Goal: Book appointment/travel/reservation

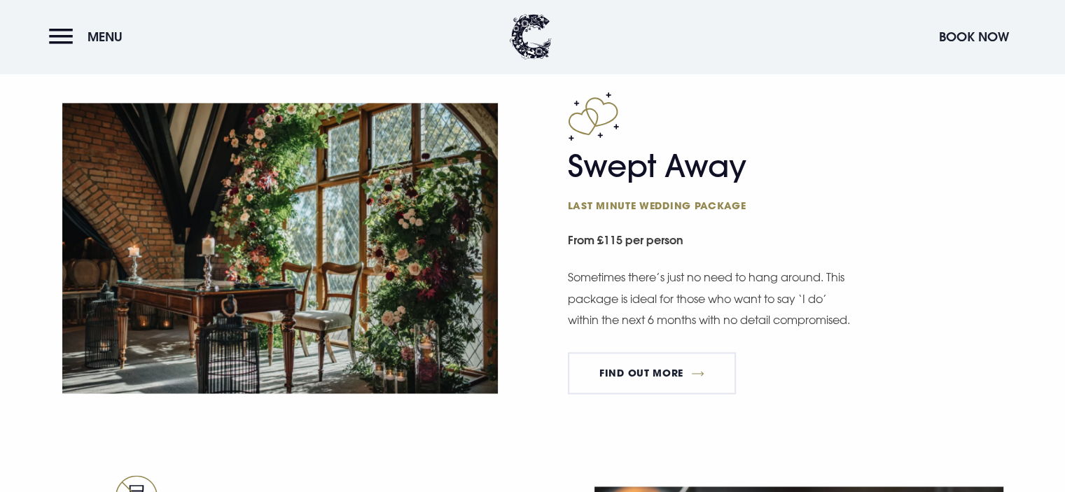
scroll to position [1971, 0]
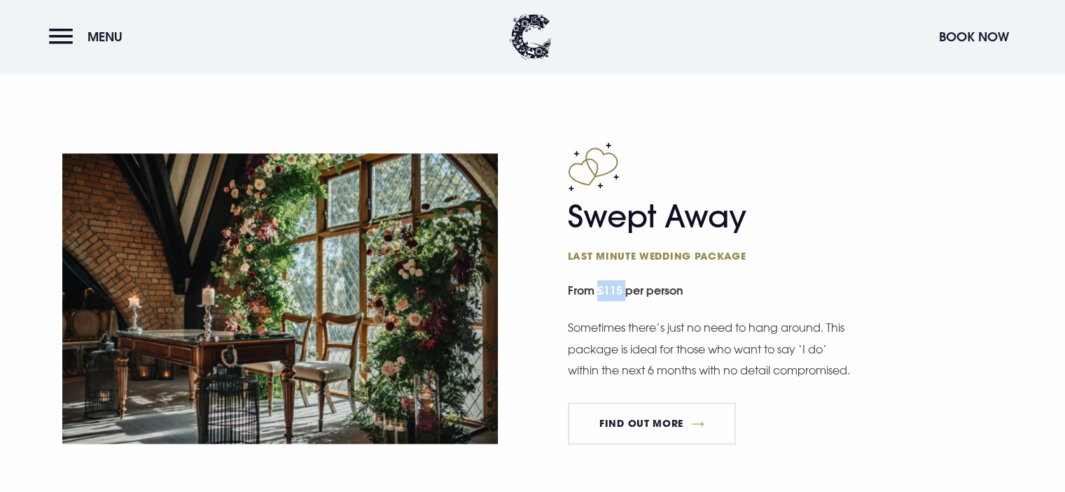
drag, startPoint x: 598, startPoint y: 287, endPoint x: 626, endPoint y: 292, distance: 28.4
click at [626, 292] on small "From £115 per person" at bounding box center [785, 291] width 435 height 31
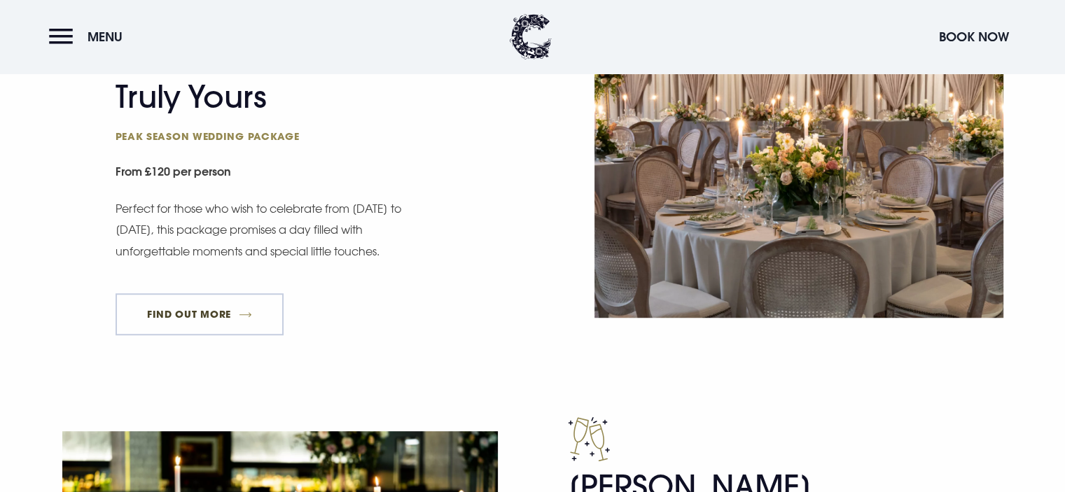
scroll to position [900, 0]
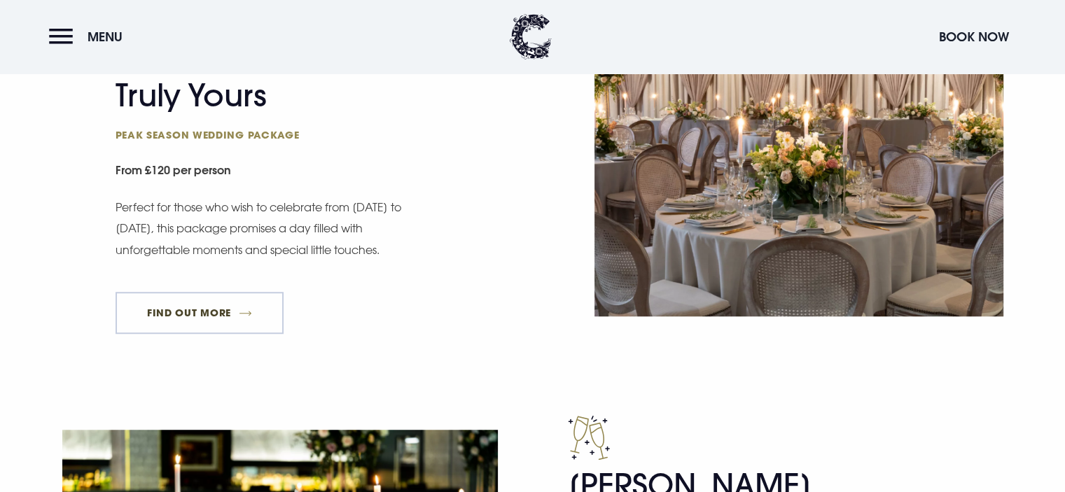
click at [234, 316] on link "FIND OUT MORE" at bounding box center [199, 313] width 169 height 42
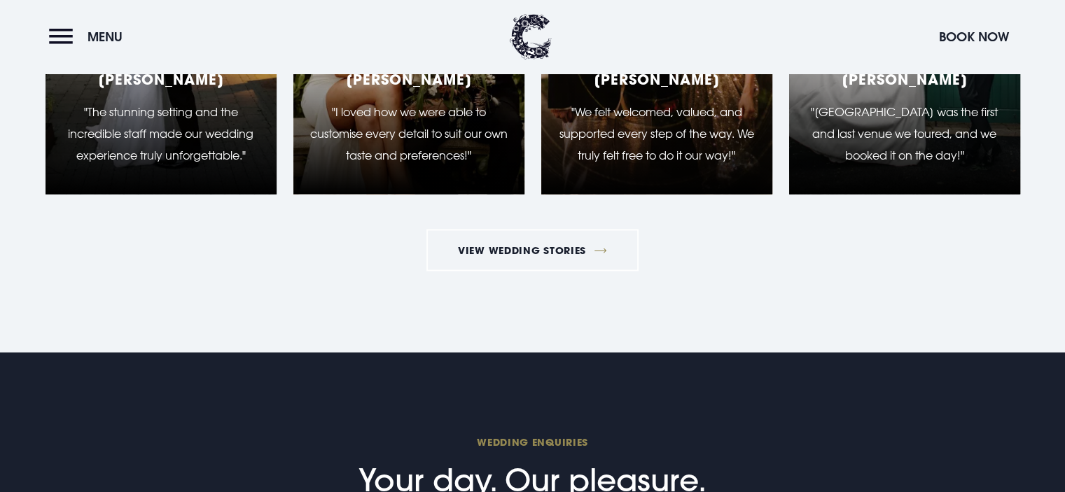
scroll to position [2499, 0]
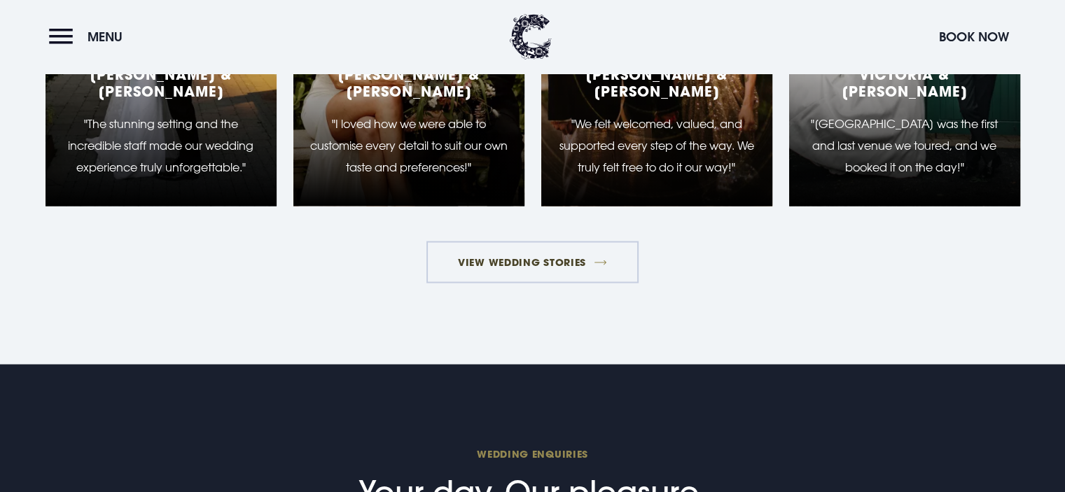
click at [510, 241] on link "View Wedding Stories" at bounding box center [532, 262] width 213 height 42
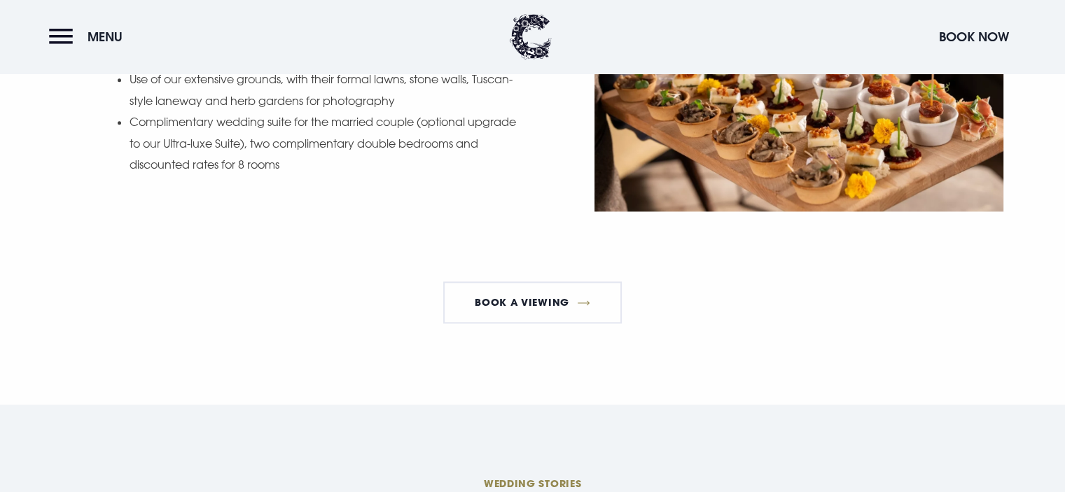
scroll to position [1794, 0]
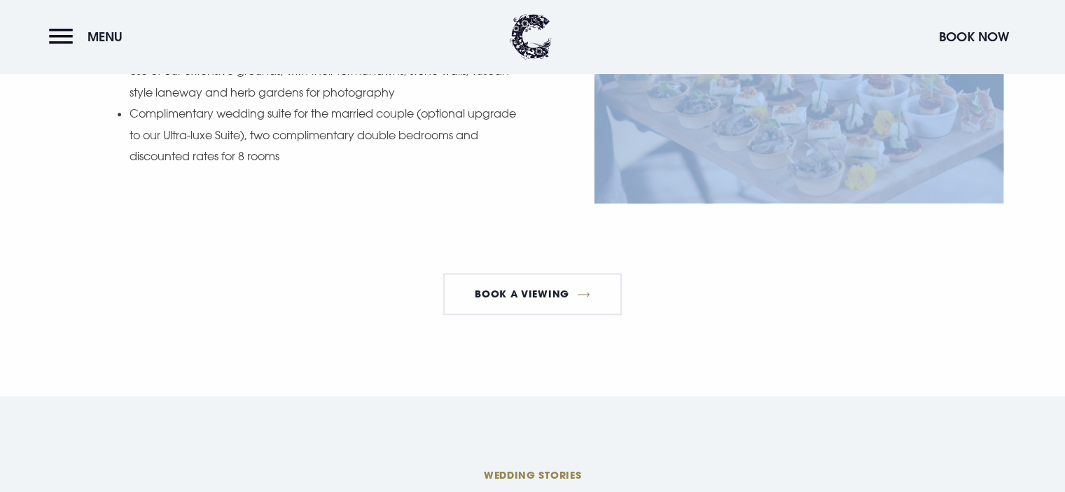
drag, startPoint x: 0, startPoint y: 0, endPoint x: 435, endPoint y: 249, distance: 501.0
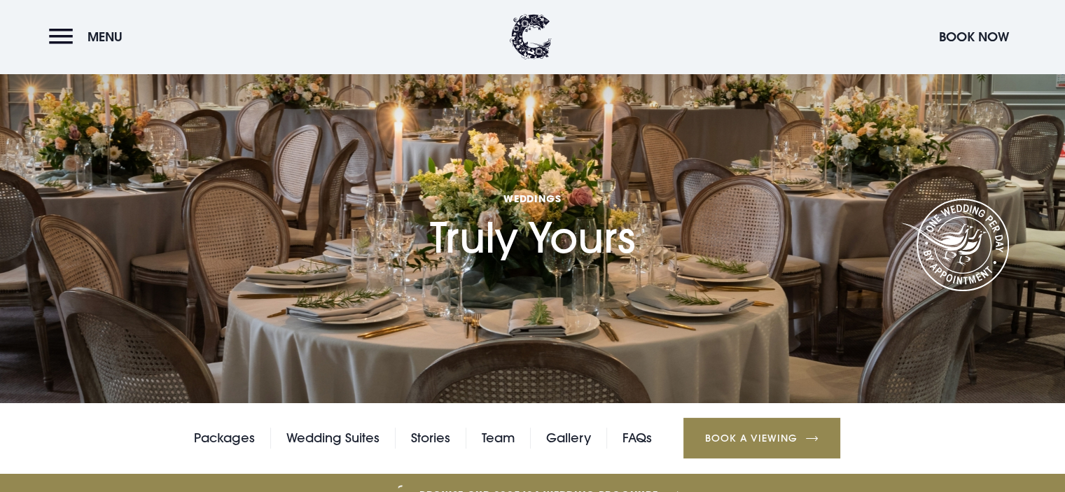
scroll to position [0, 0]
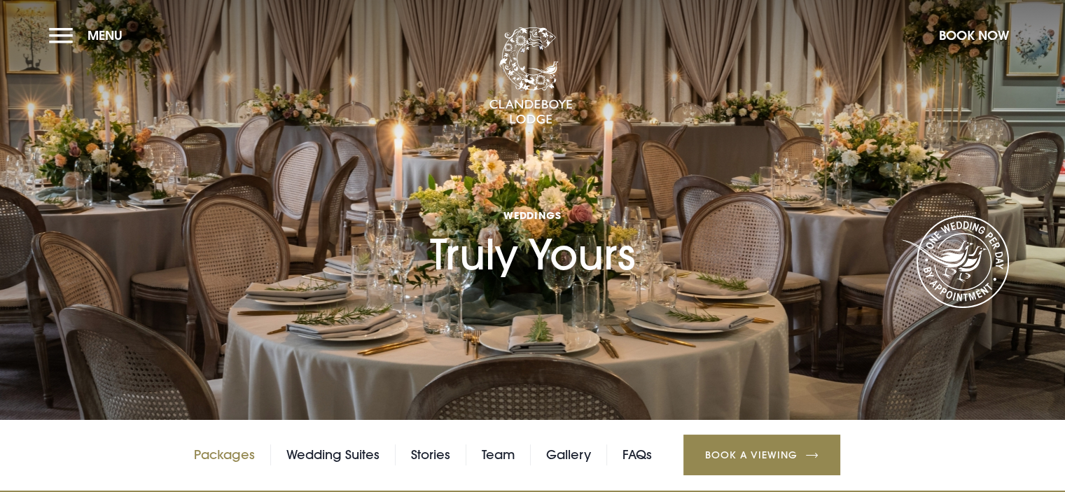
click at [231, 460] on link "Packages" at bounding box center [224, 454] width 61 height 21
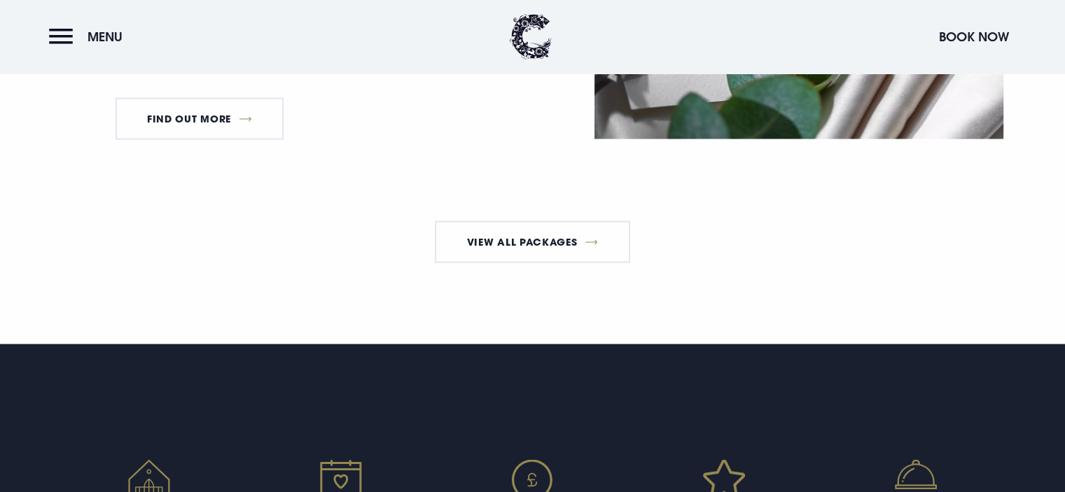
scroll to position [2640, 0]
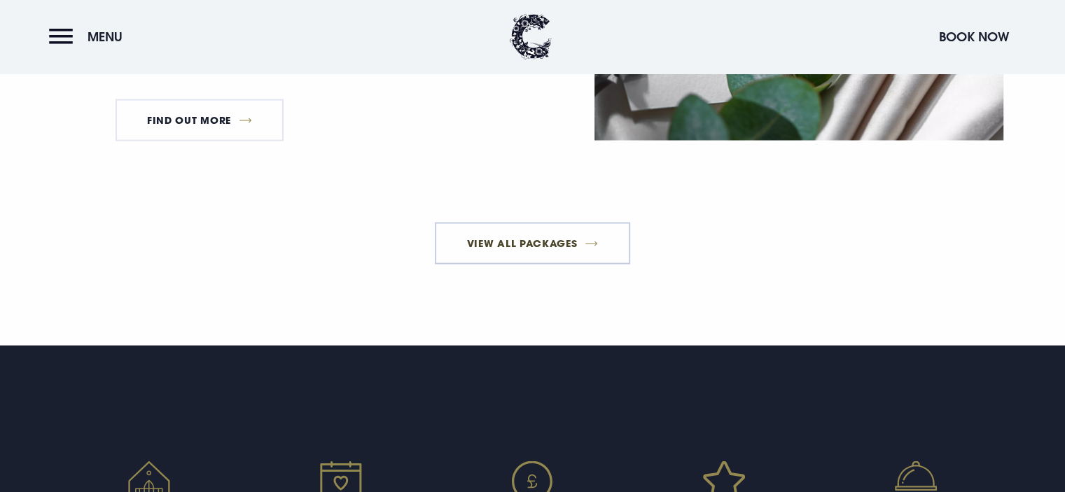
click at [475, 258] on link "View All Packages" at bounding box center [532, 243] width 195 height 42
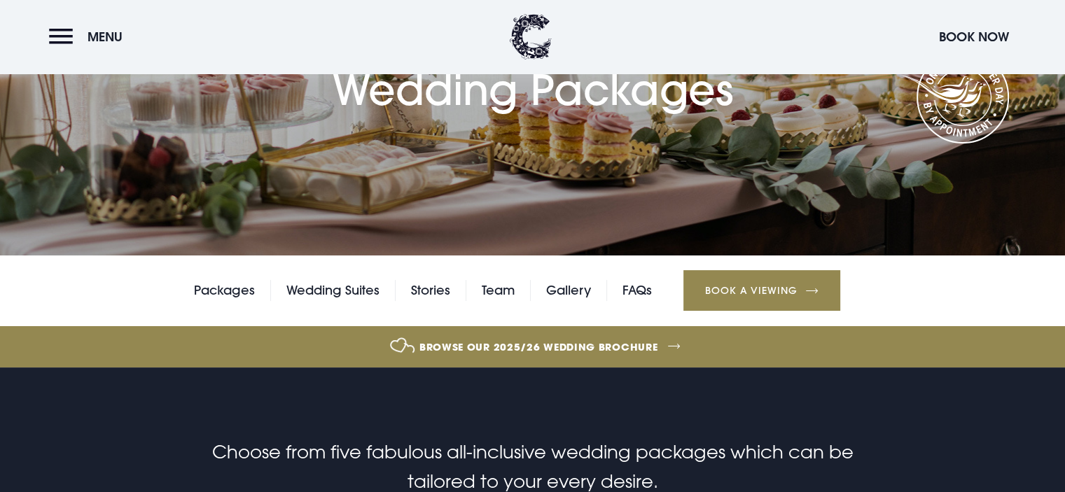
scroll to position [165, 0]
click at [755, 282] on link "Book a Viewing" at bounding box center [761, 289] width 157 height 41
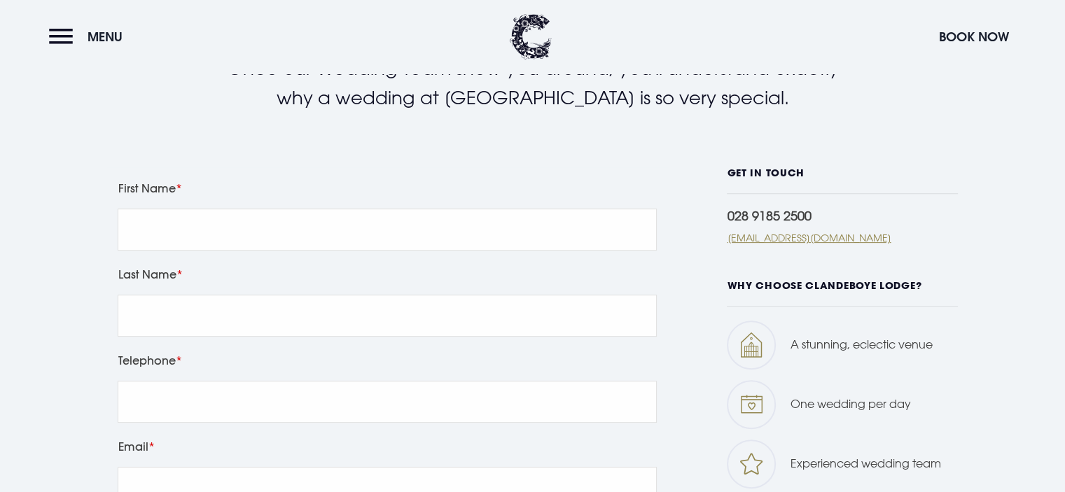
scroll to position [475, 0]
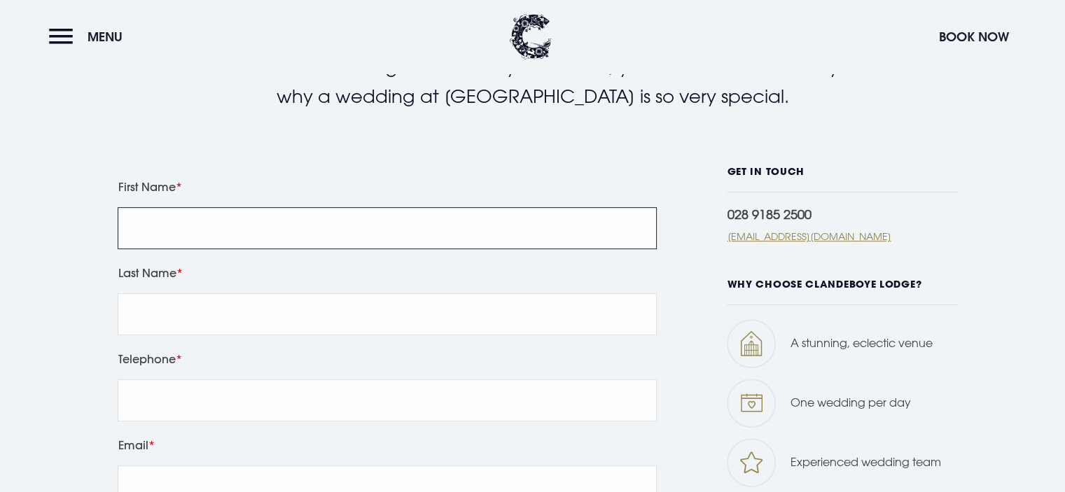
click at [522, 238] on input "First Name" at bounding box center [387, 228] width 539 height 42
type input "[PERSON_NAME]"
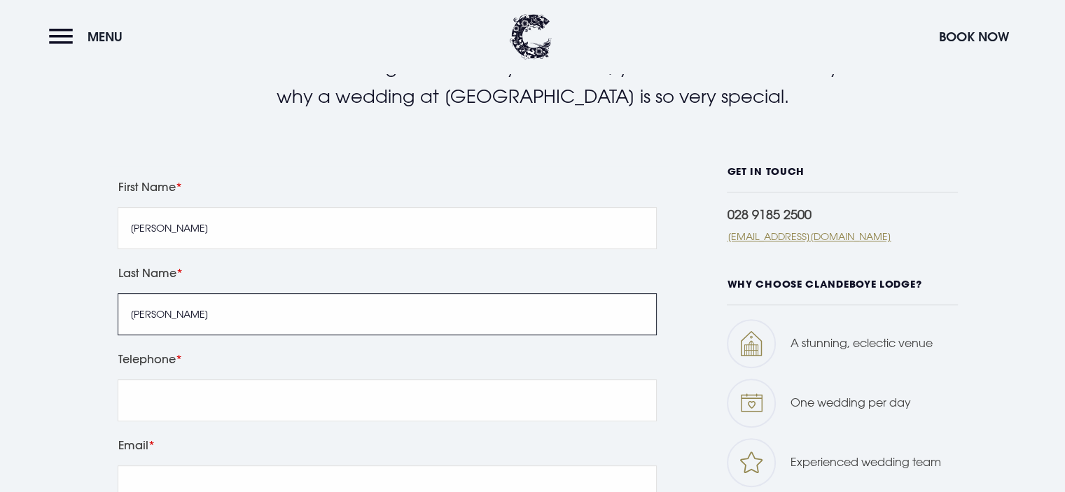
type input "[PERSON_NAME]"
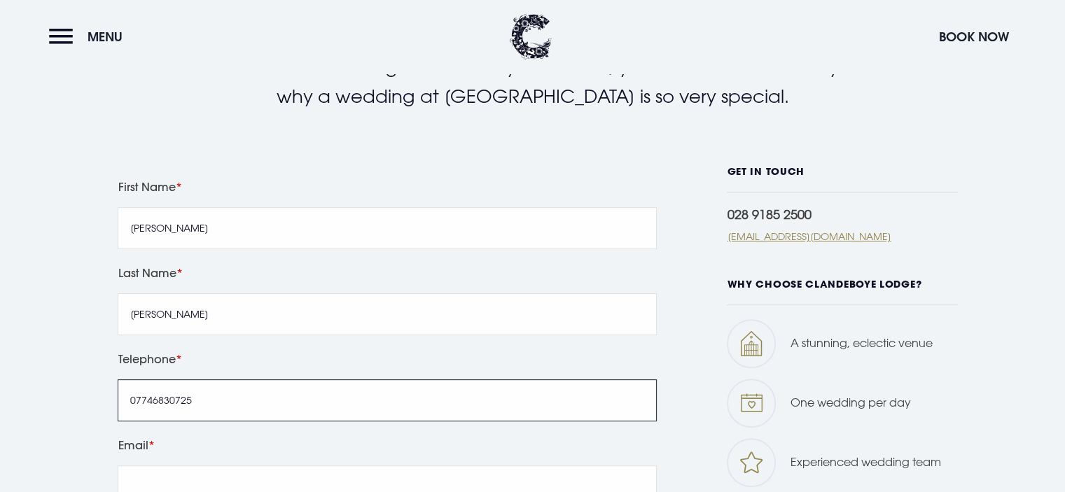
type input "07746830725"
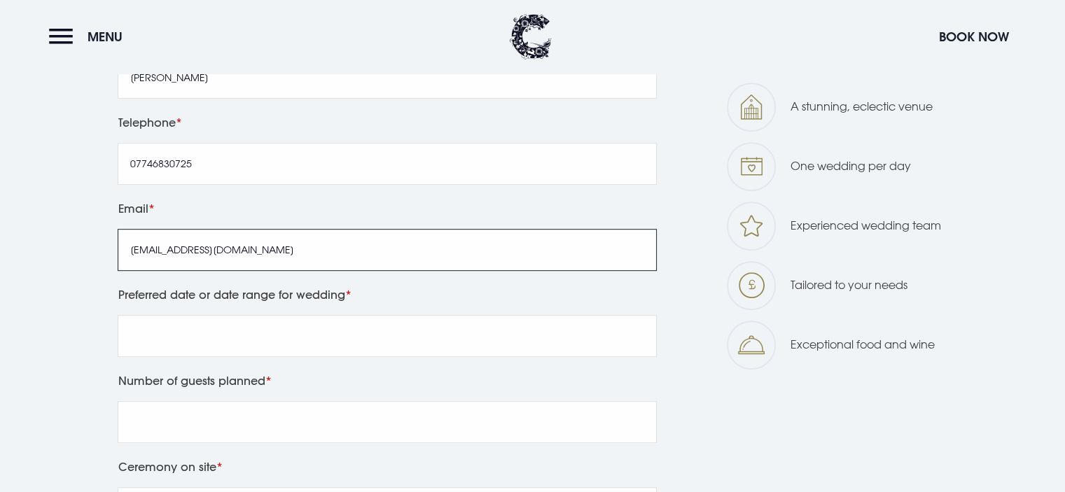
scroll to position [714, 0]
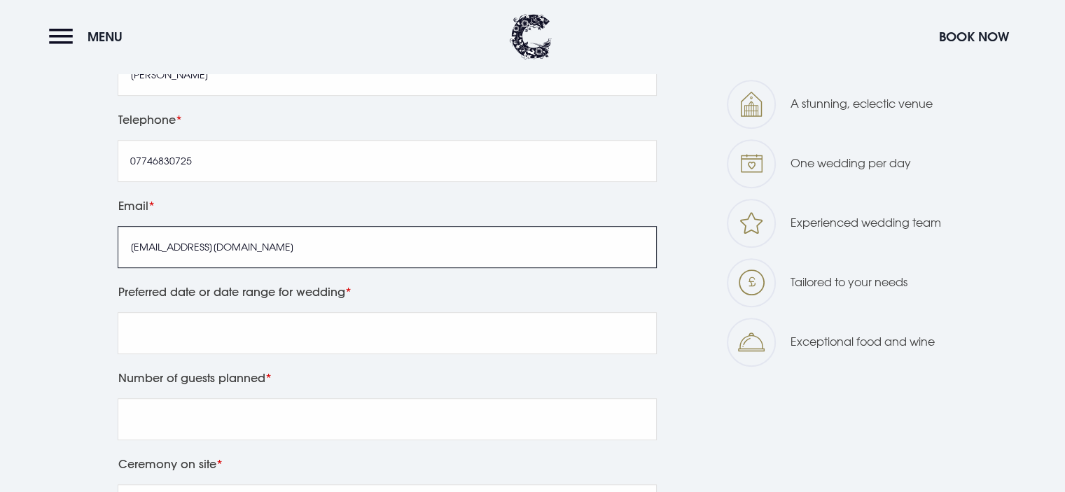
type input "catherineplkelly@gmail.com"
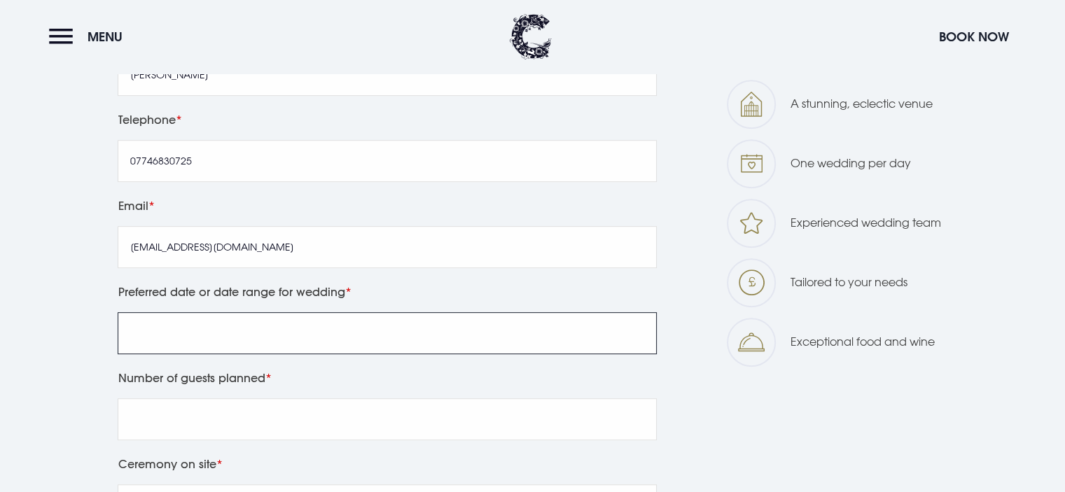
click at [414, 337] on input "Preferred date or date range for wedding" at bounding box center [387, 333] width 539 height 42
type input "June 2027, 19/20th ideally"
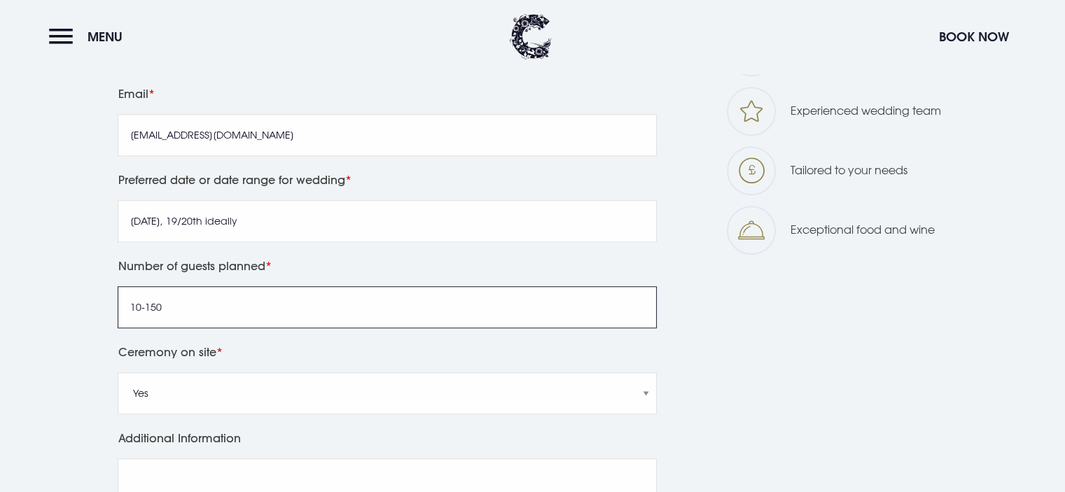
scroll to position [828, 0]
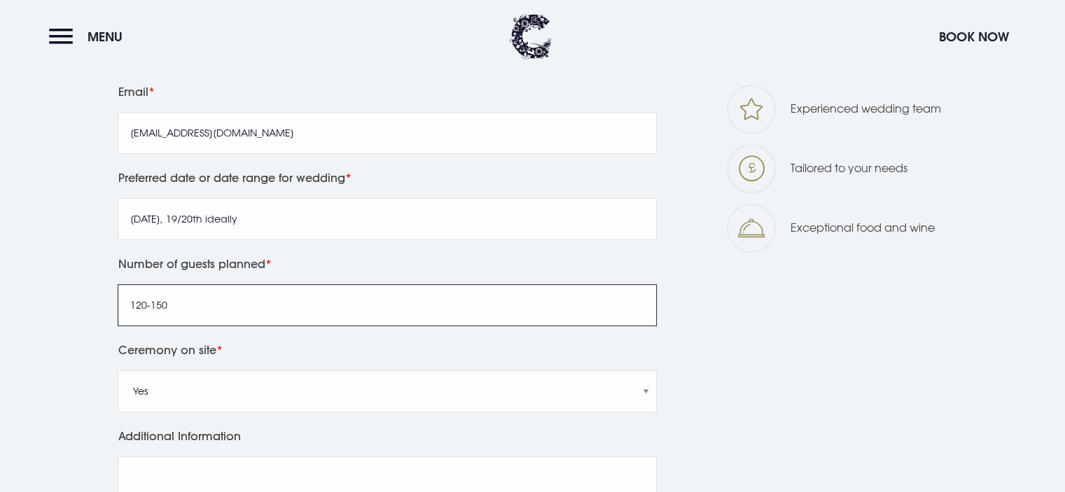
type input "120-150"
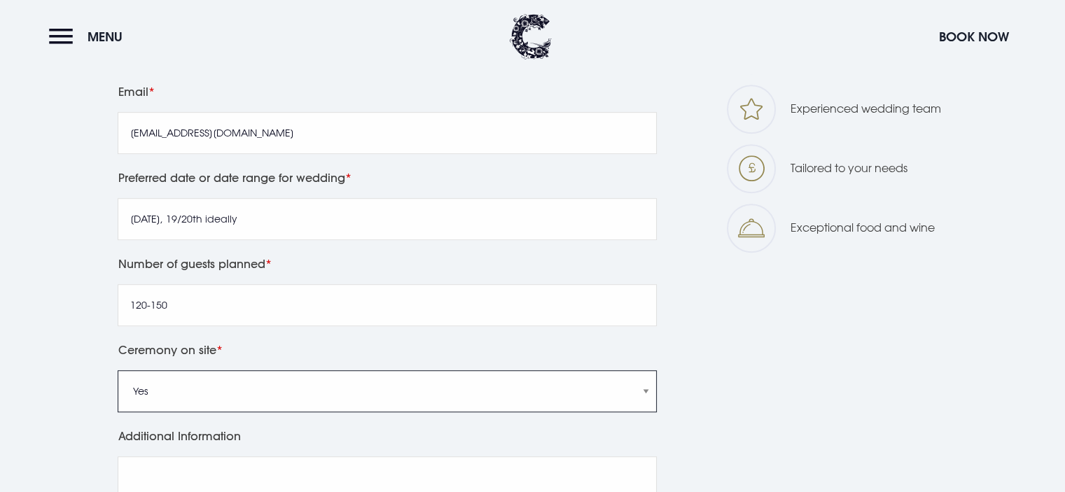
click at [246, 384] on select "Yes No" at bounding box center [387, 391] width 539 height 42
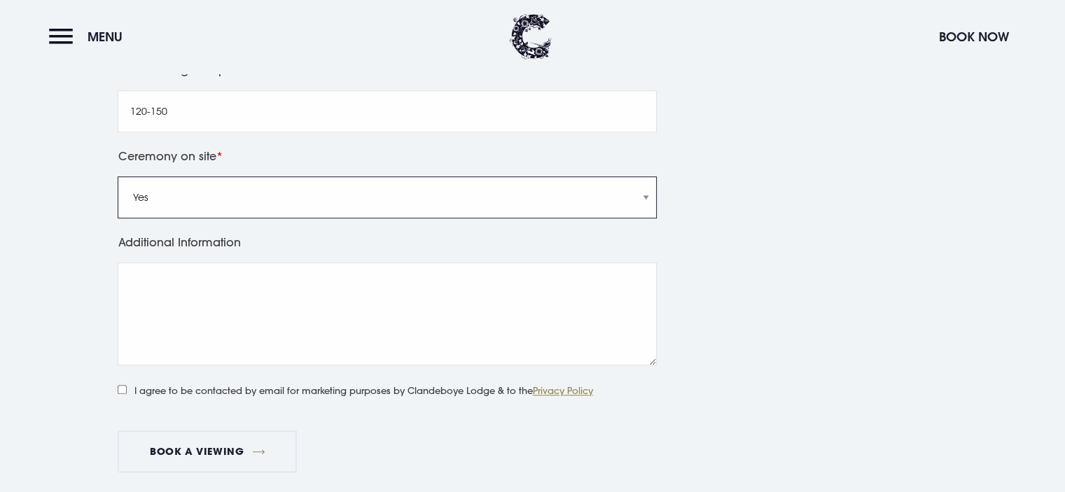
scroll to position [1023, 0]
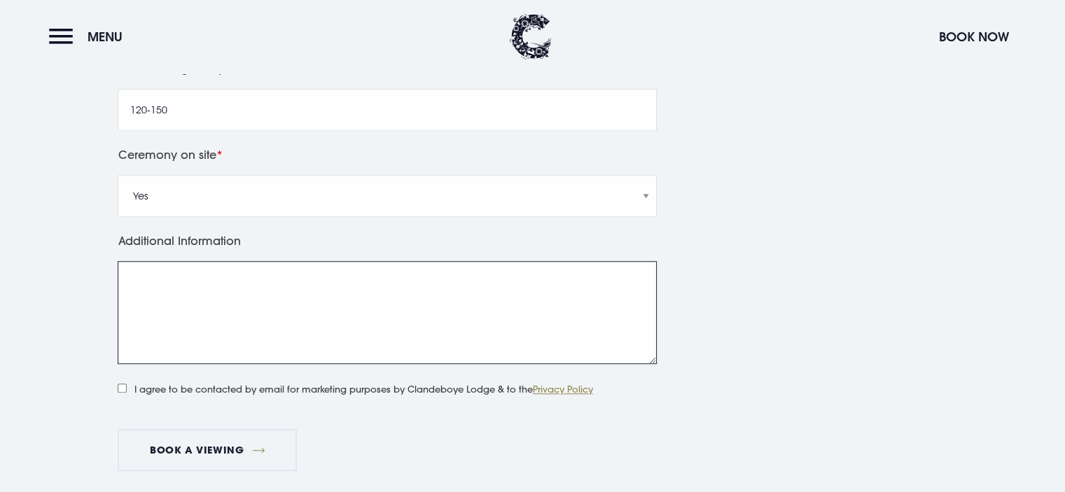
click at [239, 307] on textarea "Additional Information" at bounding box center [387, 312] width 539 height 103
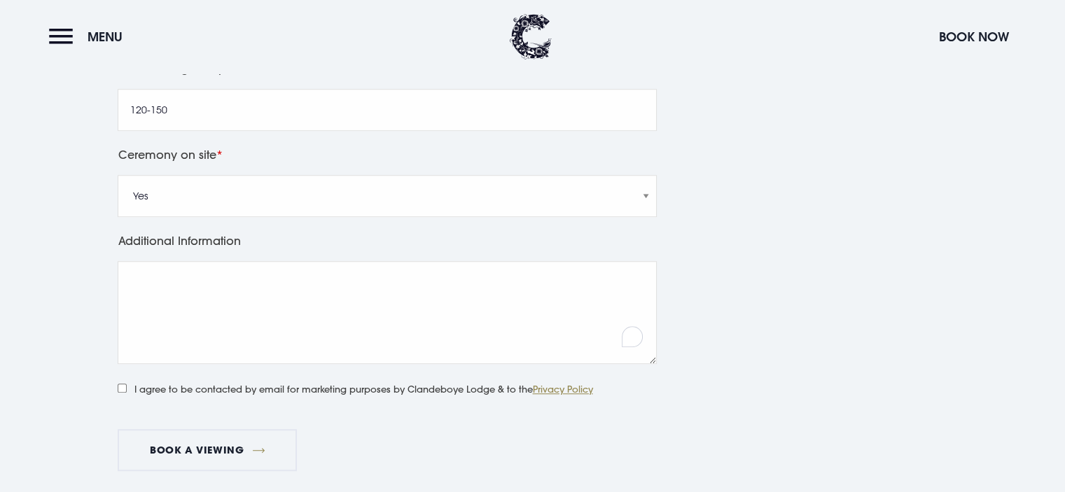
click at [157, 389] on label "I agree to be contacted by email for marketing purposes by Clandeboye Lodge & t…" at bounding box center [355, 388] width 475 height 18
click at [127, 389] on input "I agree to be contacted by email for marketing purposes by Clandeboye Lodge & t…" at bounding box center [122, 388] width 9 height 9
checkbox input "true"
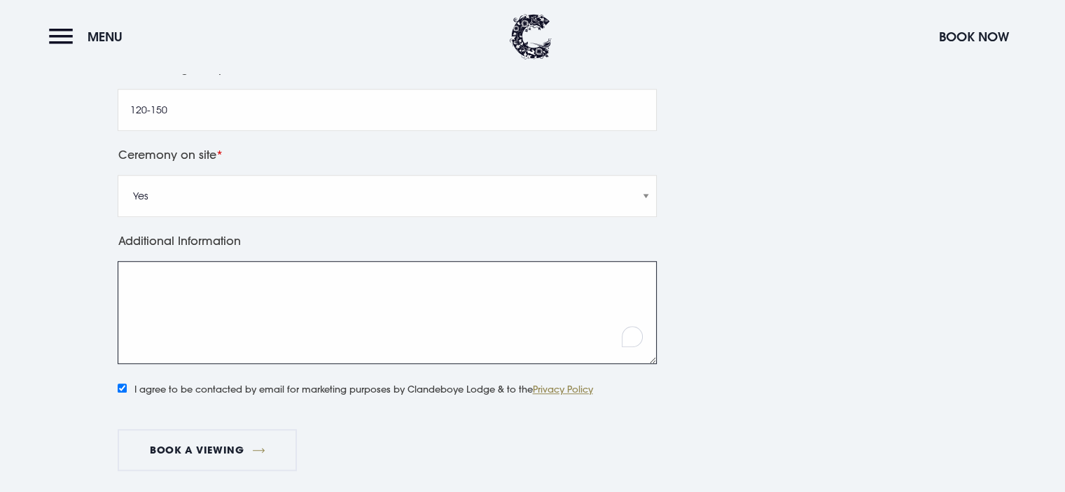
click at [191, 326] on textarea "Additional Information" at bounding box center [387, 312] width 539 height 103
type textarea "Please can"
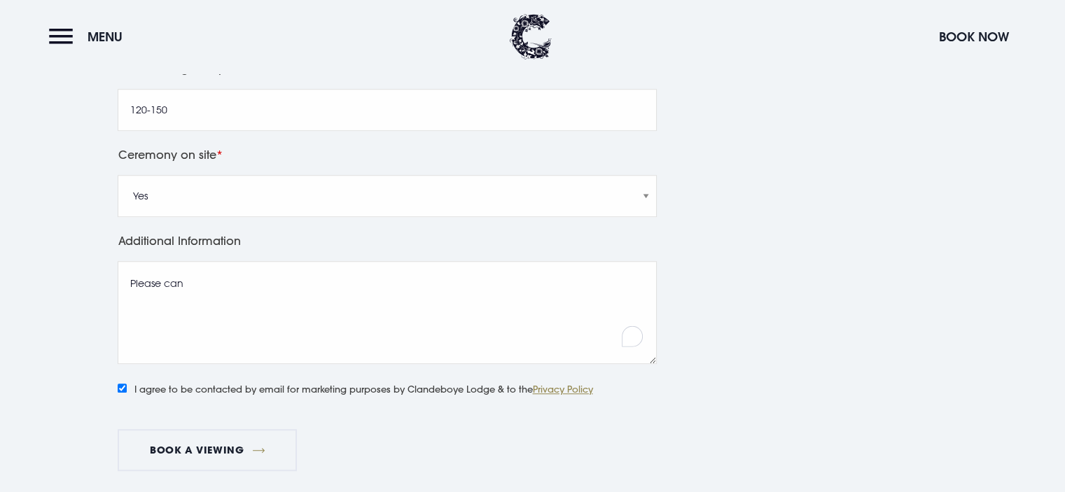
click at [125, 387] on input "I agree to be contacted by email for marketing purposes by Clandeboye Lodge & t…" at bounding box center [122, 388] width 9 height 9
checkbox input "false"
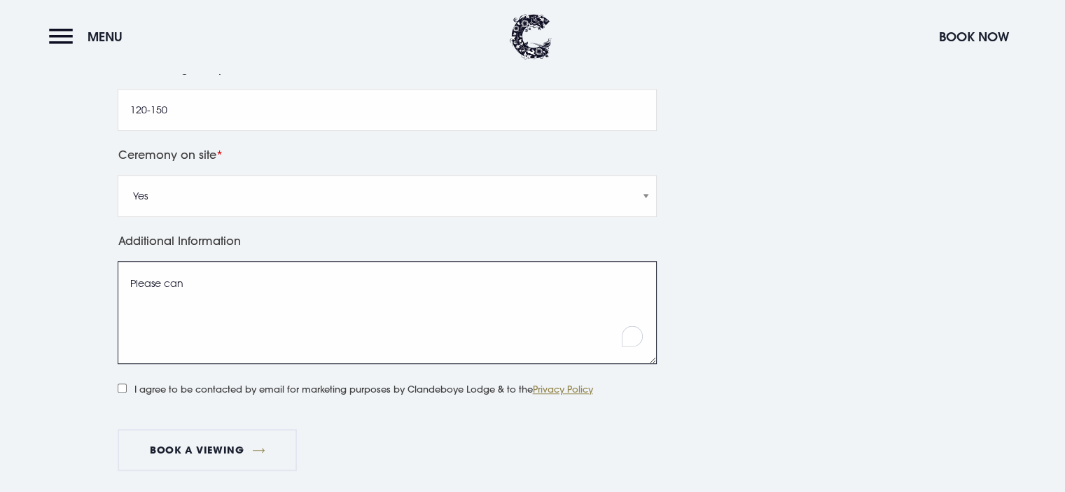
click at [213, 296] on textarea "Please can" at bounding box center [387, 312] width 539 height 103
click at [555, 281] on textarea "Please can I arrange a viewing for Saturday morning? Around 9.30am? Or Monday l…" at bounding box center [387, 312] width 539 height 103
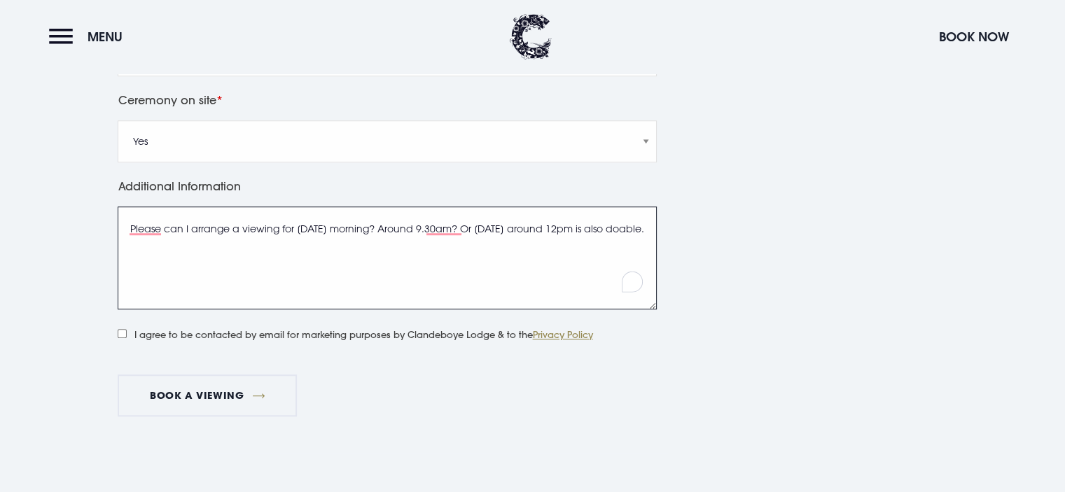
scroll to position [1078, 0]
click at [339, 230] on textarea "Please can I arrange a viewing for Saturday morning? Around 9.30am? Or Monday a…" at bounding box center [387, 257] width 539 height 103
click at [570, 232] on textarea "Please can I arrange a viewing for Saturday 30th Aug morning? Around 9.30am? Or…" at bounding box center [387, 257] width 539 height 103
click at [433, 220] on textarea "Please can I arrange a viewing for Saturday 30th Aug morning? Around 9.30am? Or…" at bounding box center [387, 257] width 539 height 103
type textarea "Please can I arrange a viewing for Saturday 30th Aug morning at around 9.30am? …"
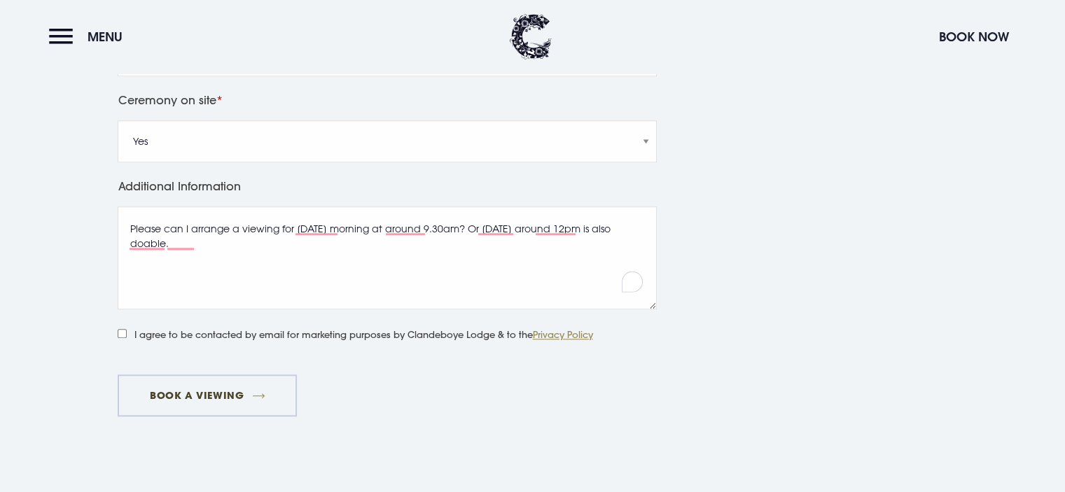
click at [242, 393] on button "Book a viewing" at bounding box center [207, 395] width 179 height 42
